Goal: Task Accomplishment & Management: Manage account settings

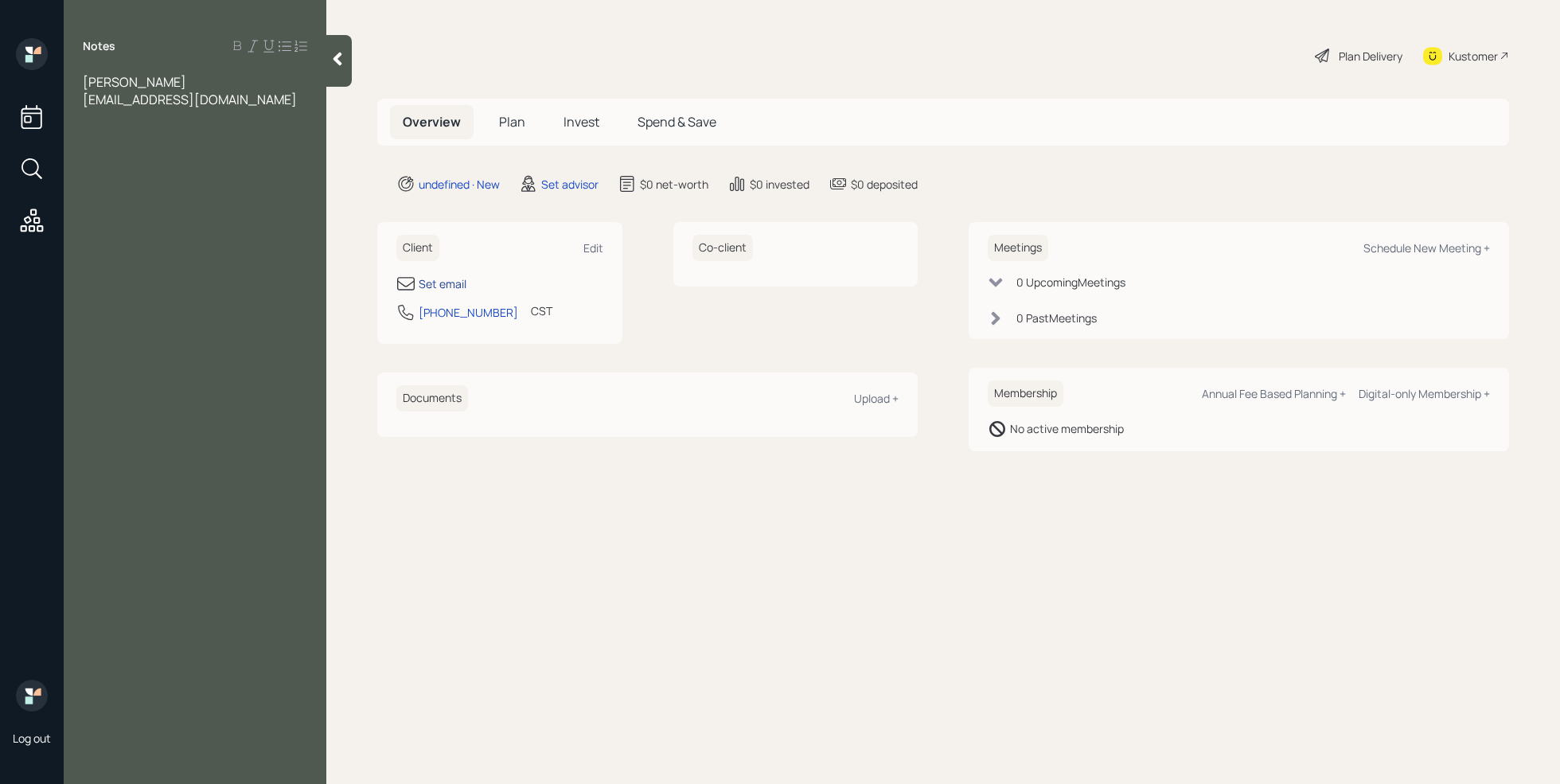
click at [462, 286] on div "Set email" at bounding box center [442, 283] width 48 height 16
select select "America/[GEOGRAPHIC_DATA]"
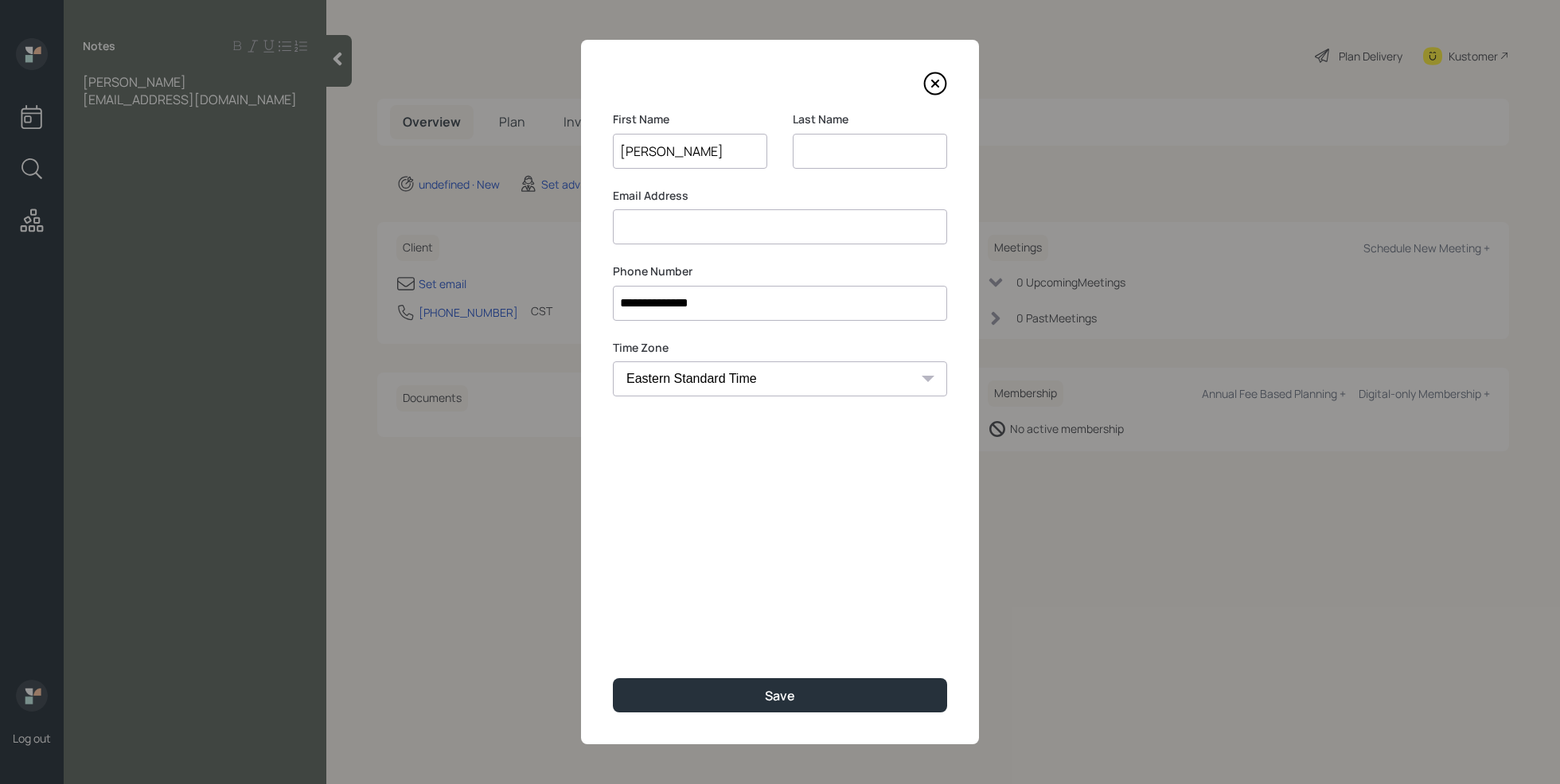
type input "[PERSON_NAME]"
click at [856, 147] on input at bounding box center [870, 151] width 155 height 35
type input "[PERSON_NAME]"
click at [775, 232] on input at bounding box center [780, 226] width 334 height 35
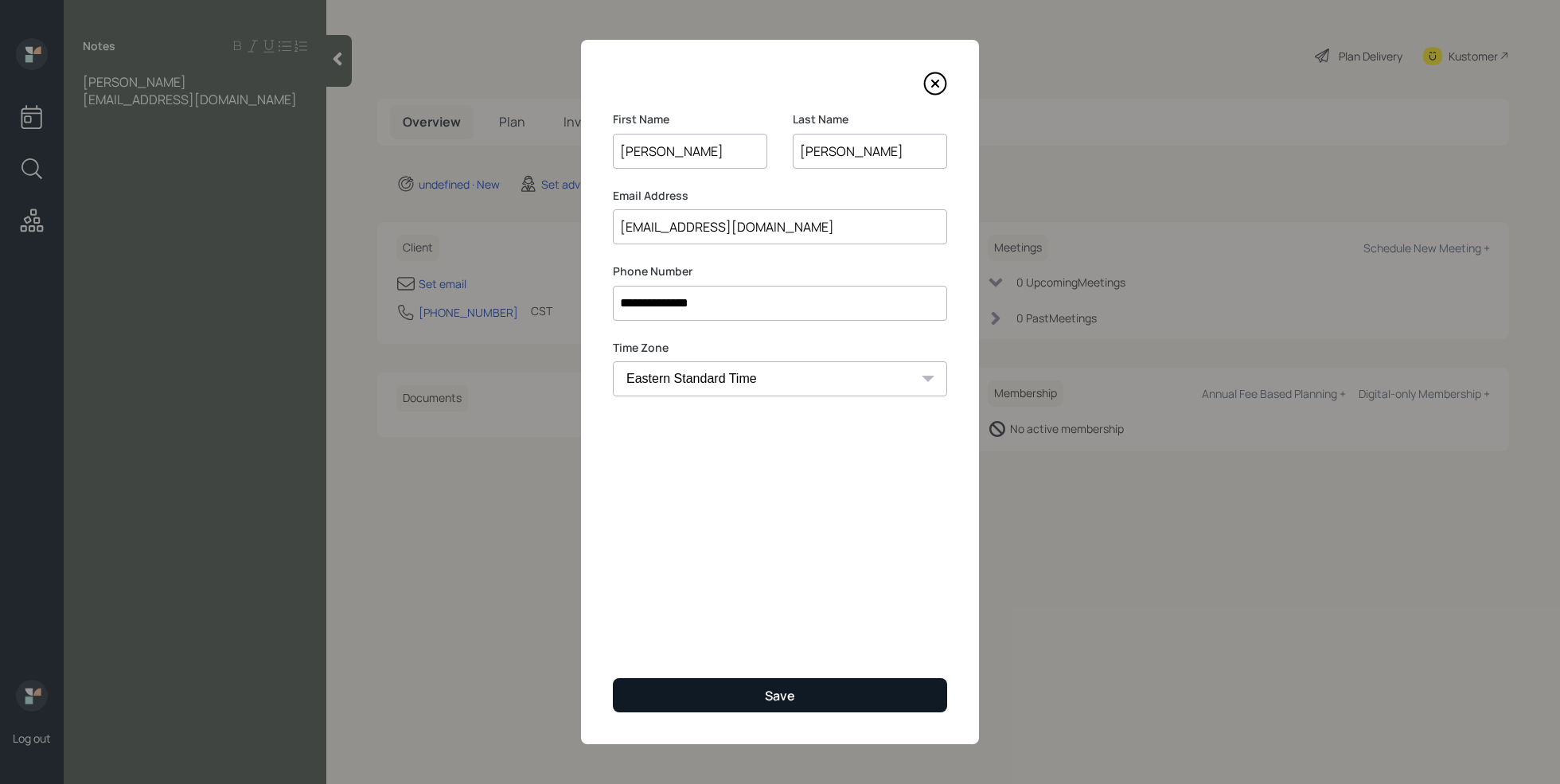
type input "[EMAIL_ADDRESS][DOMAIN_NAME]"
click at [775, 684] on button "Save" at bounding box center [780, 695] width 334 height 34
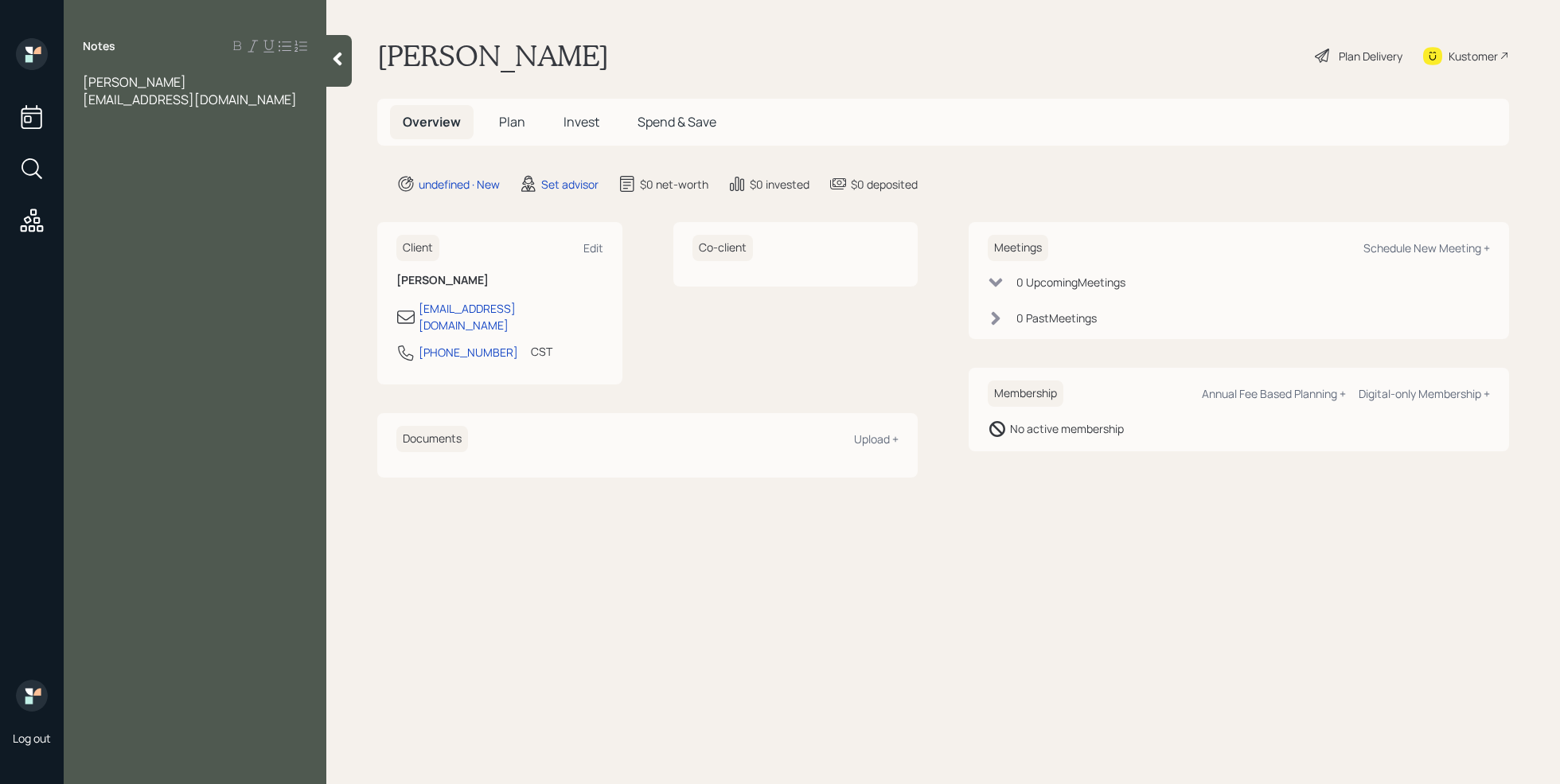
click at [246, 107] on div "[EMAIL_ADDRESS][DOMAIN_NAME]" at bounding box center [195, 99] width 225 height 17
click at [138, 161] on div "401k-" at bounding box center [195, 169] width 225 height 17
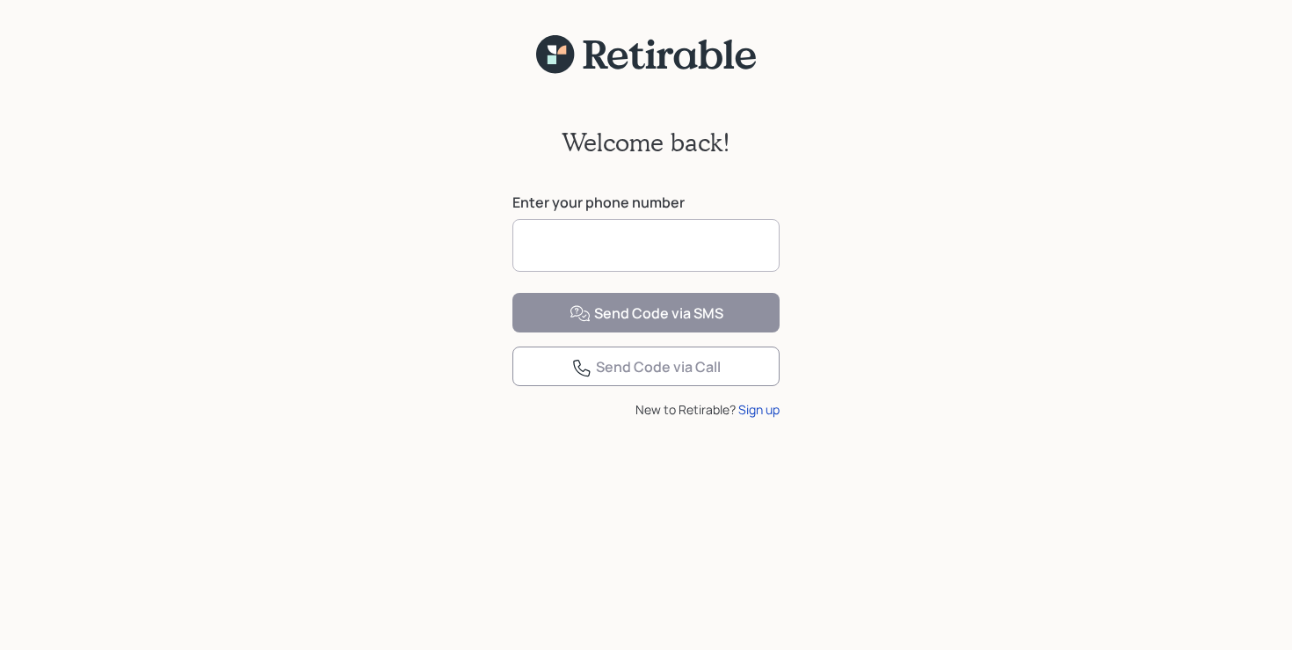
click at [659, 54] on icon at bounding box center [666, 58] width 17 height 20
